Goal: Information Seeking & Learning: Compare options

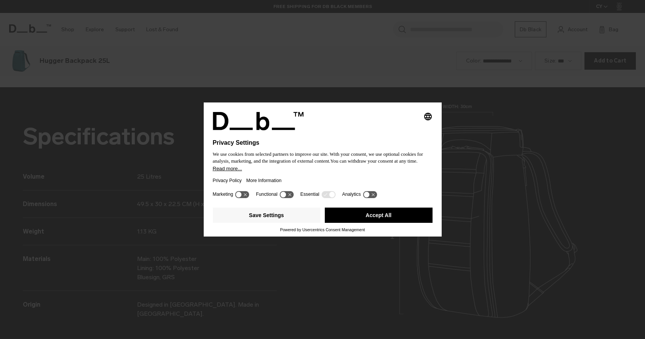
scroll to position [1017, 0]
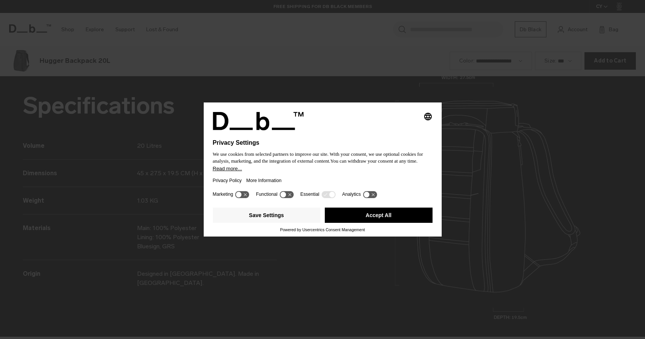
scroll to position [1017, 0]
